Goal: Information Seeking & Learning: Check status

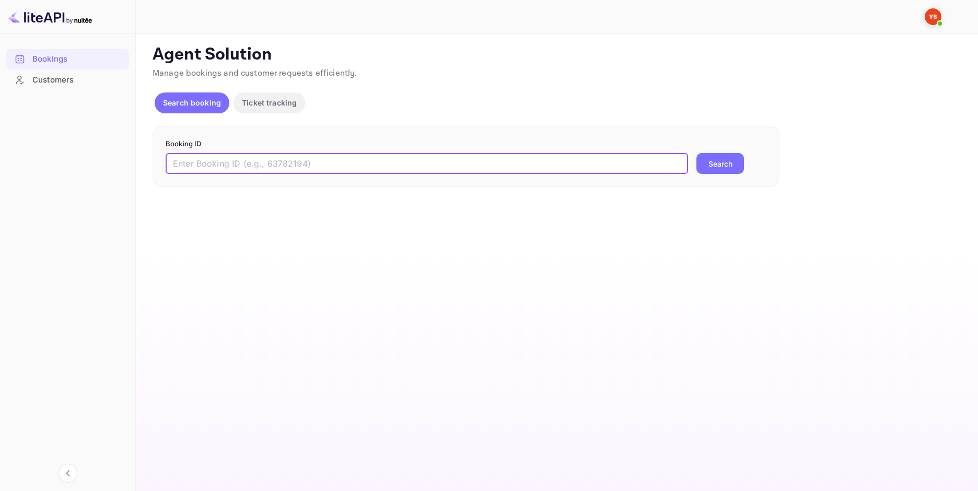
click at [347, 164] on input "text" at bounding box center [427, 163] width 522 height 21
type input "9390326"
click at [737, 165] on button "Search" at bounding box center [720, 163] width 48 height 21
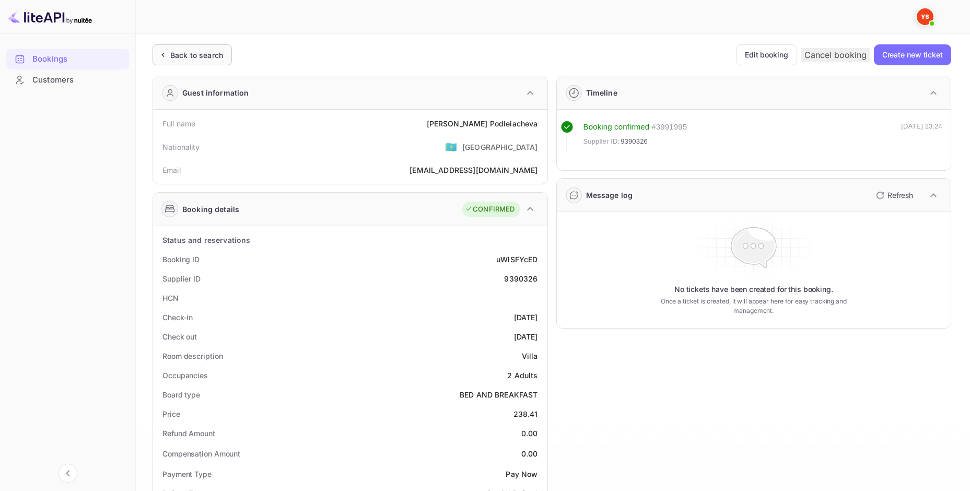
click at [216, 56] on div "Back to search" at bounding box center [196, 55] width 53 height 11
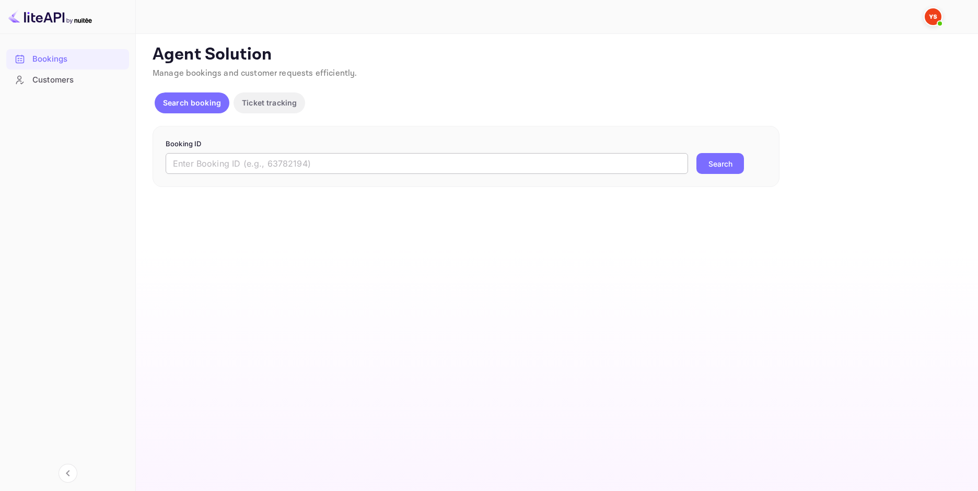
click at [448, 158] on input "text" at bounding box center [427, 163] width 522 height 21
paste input "9657632"
type input "9657632"
click at [721, 153] on form "Booking ID 9657632 ​ Search" at bounding box center [466, 157] width 601 height 36
click at [712, 156] on button "Search" at bounding box center [720, 163] width 48 height 21
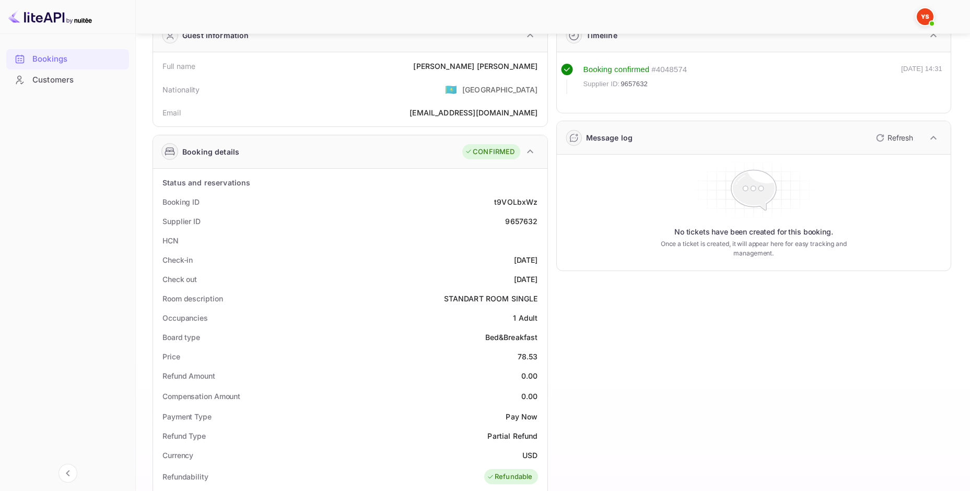
scroll to position [104, 0]
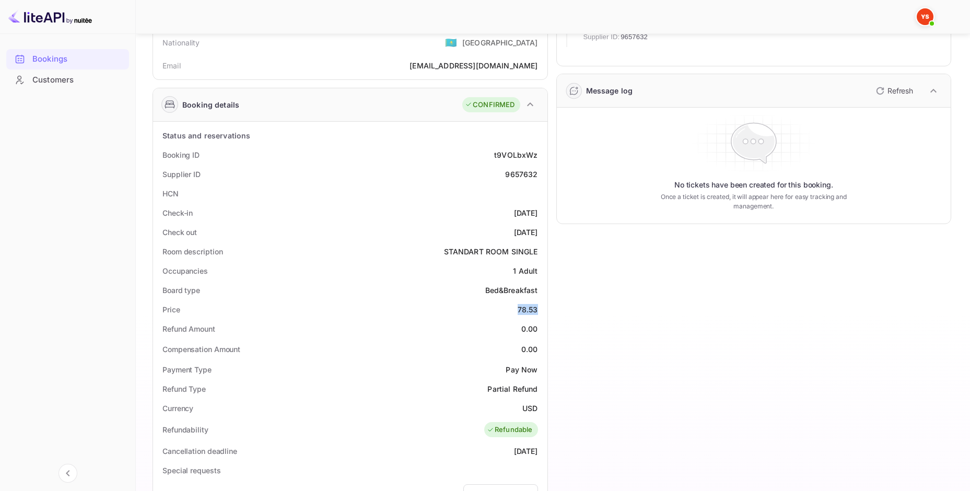
drag, startPoint x: 533, startPoint y: 310, endPoint x: 518, endPoint y: 310, distance: 15.7
click at [518, 310] on div "Price 78.53" at bounding box center [350, 309] width 386 height 19
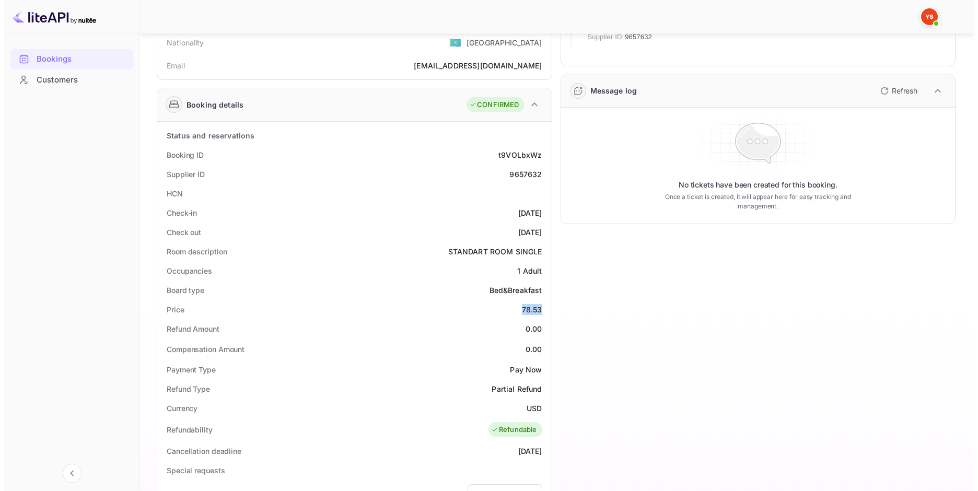
scroll to position [0, 0]
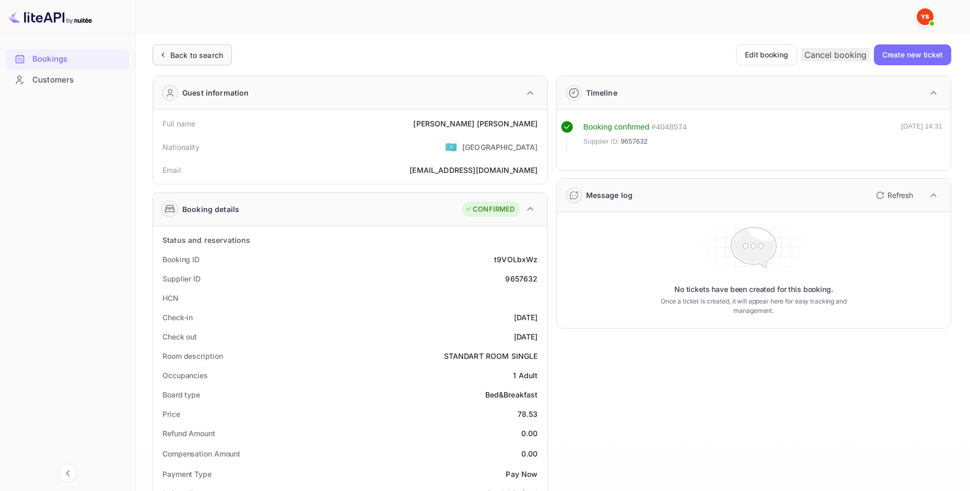
click at [199, 58] on div "Back to search" at bounding box center [196, 55] width 53 height 11
